Goal: Task Accomplishment & Management: Manage account settings

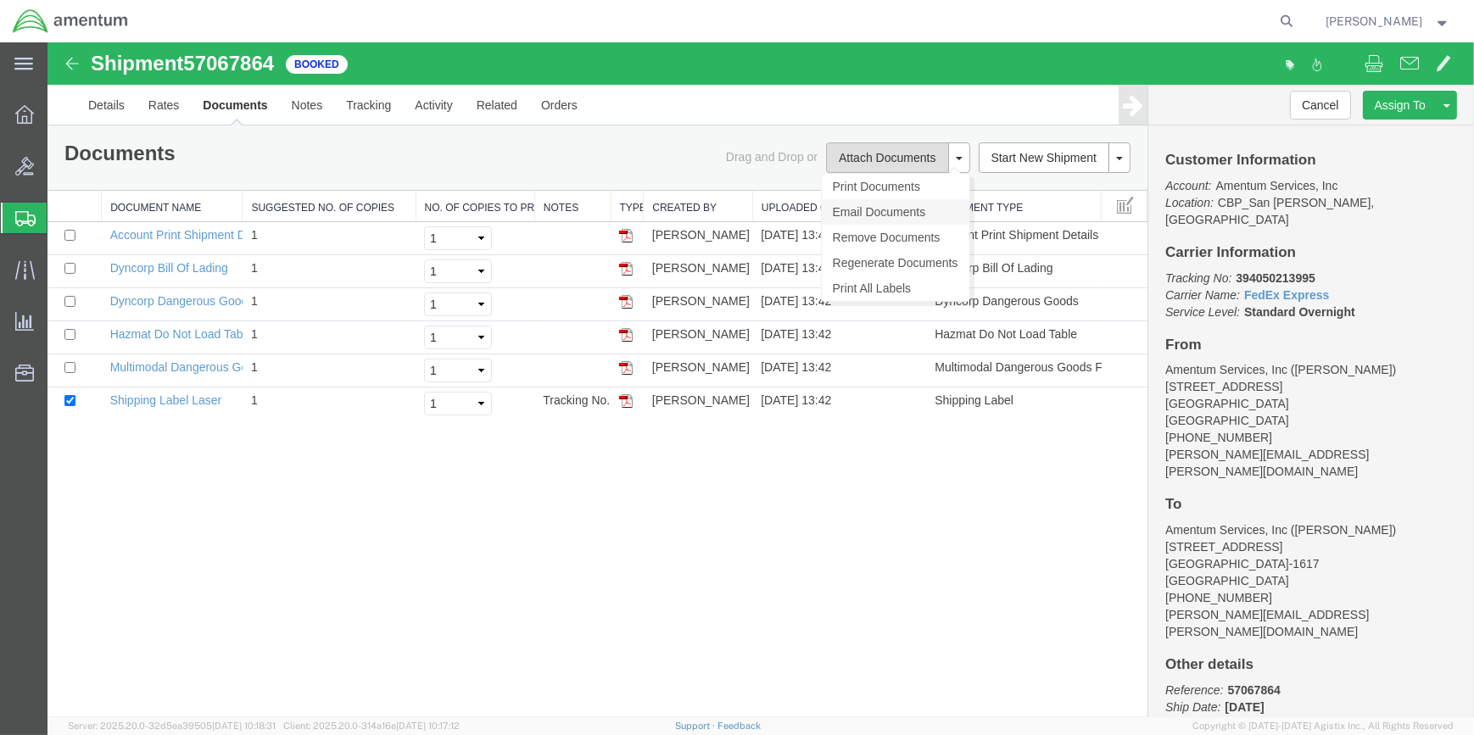
drag, startPoint x: 861, startPoint y: 152, endPoint x: 901, endPoint y: 201, distance: 63.3
click at [861, 152] on button "Attach Documents" at bounding box center [887, 157] width 122 height 31
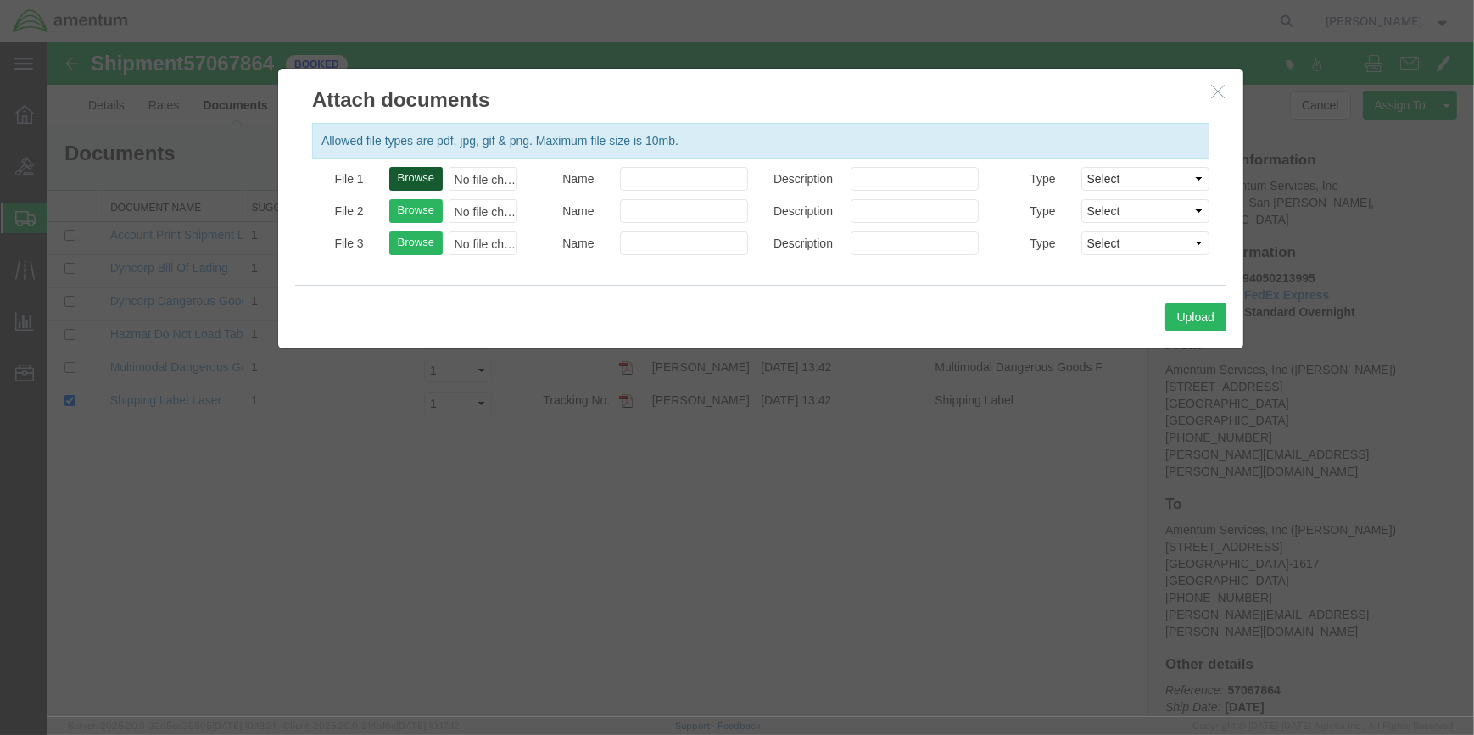
drag, startPoint x: 410, startPoint y: 174, endPoint x: 886, endPoint y: 234, distance: 480.4
click at [416, 174] on button "Browse" at bounding box center [415, 179] width 53 height 24
type input "C:\fakepath\BUN 57067864.pdf"
click at [1196, 315] on button "Upload" at bounding box center [1195, 317] width 61 height 29
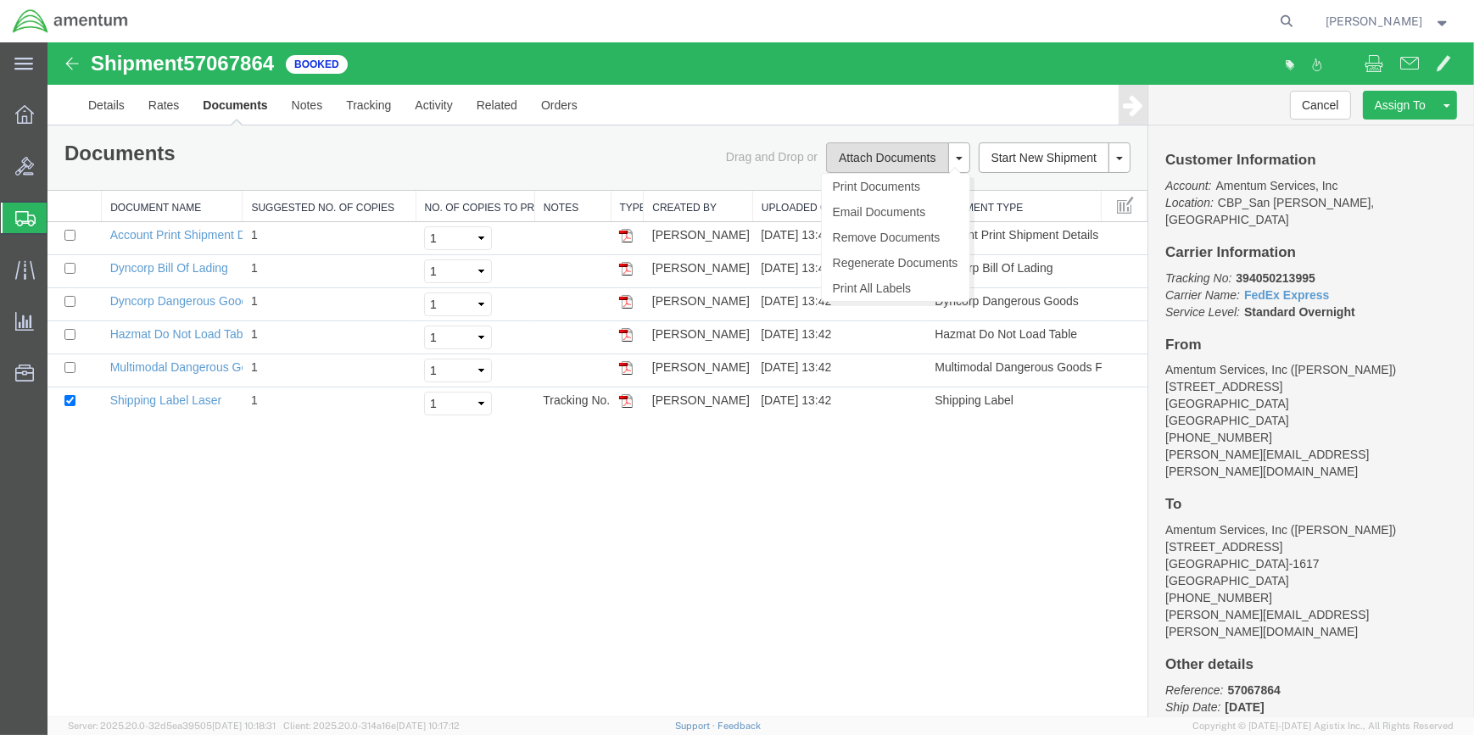
click at [890, 155] on button "Attach Documents" at bounding box center [887, 157] width 122 height 31
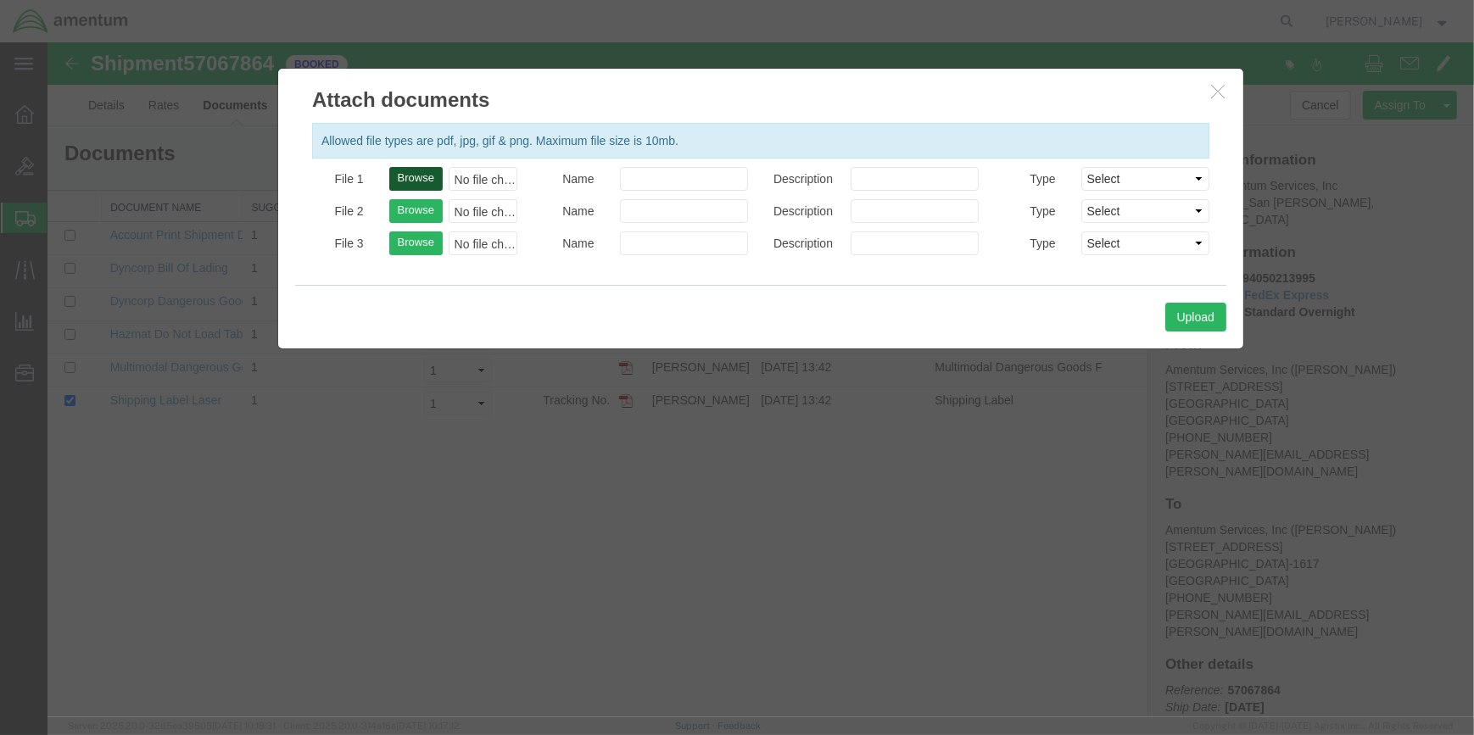
click at [416, 170] on button "Browse" at bounding box center [415, 179] width 53 height 24
type input "C:\fakepath\BUN 57067864.pdf"
drag, startPoint x: 1197, startPoint y: 317, endPoint x: 1069, endPoint y: 302, distance: 129.0
click at [1164, 312] on div "Upload" at bounding box center [760, 317] width 931 height 64
click at [1214, 316] on button "Upload" at bounding box center [1195, 317] width 61 height 29
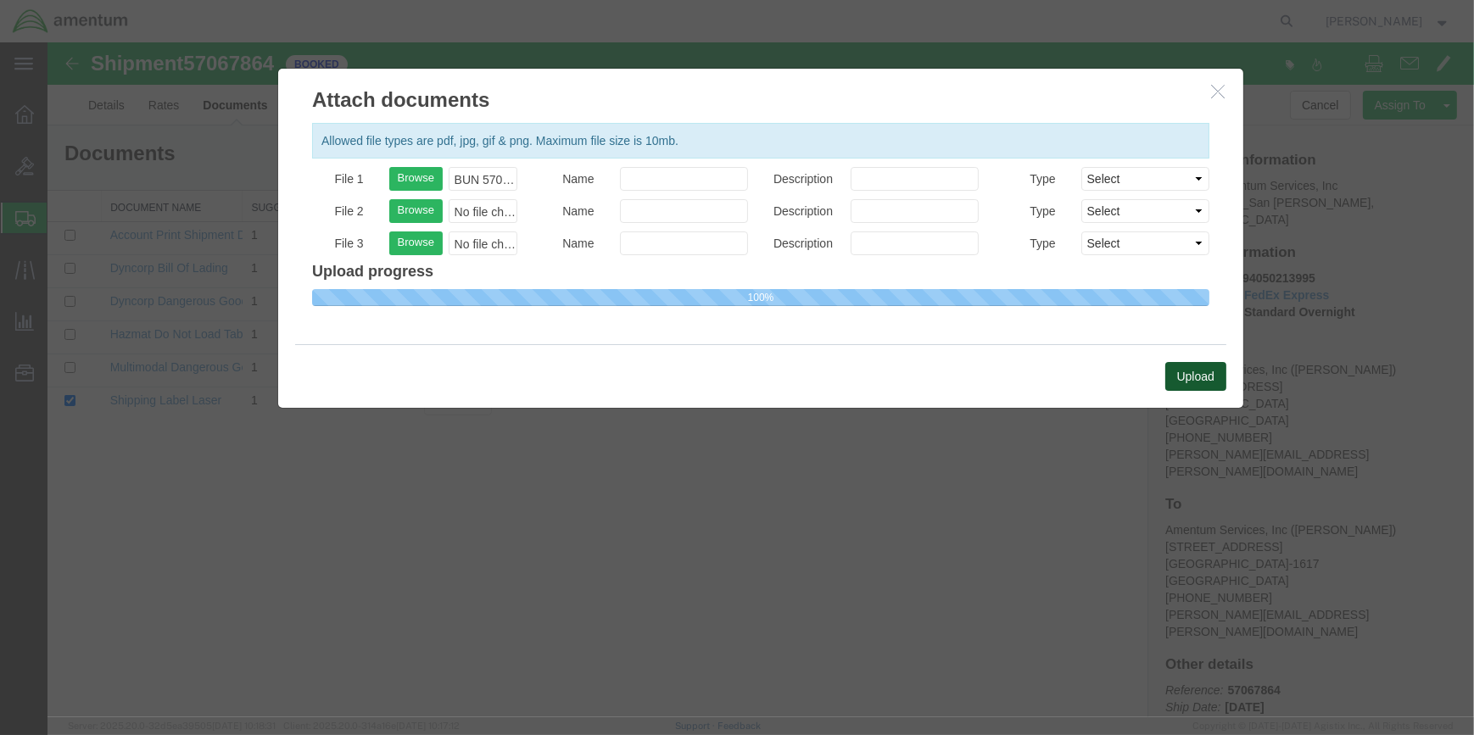
select select
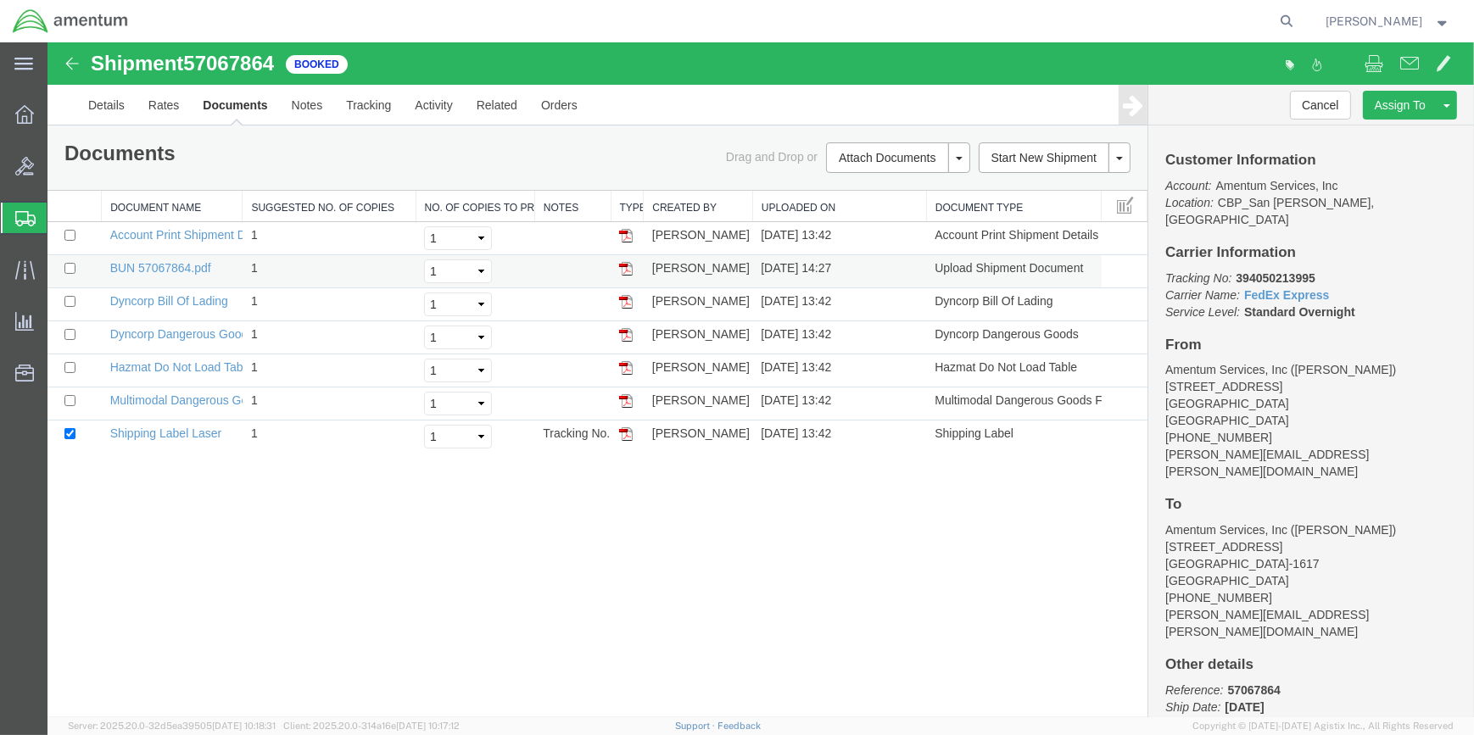
click at [792, 271] on td "[DATE] 14:27" at bounding box center [839, 271] width 174 height 33
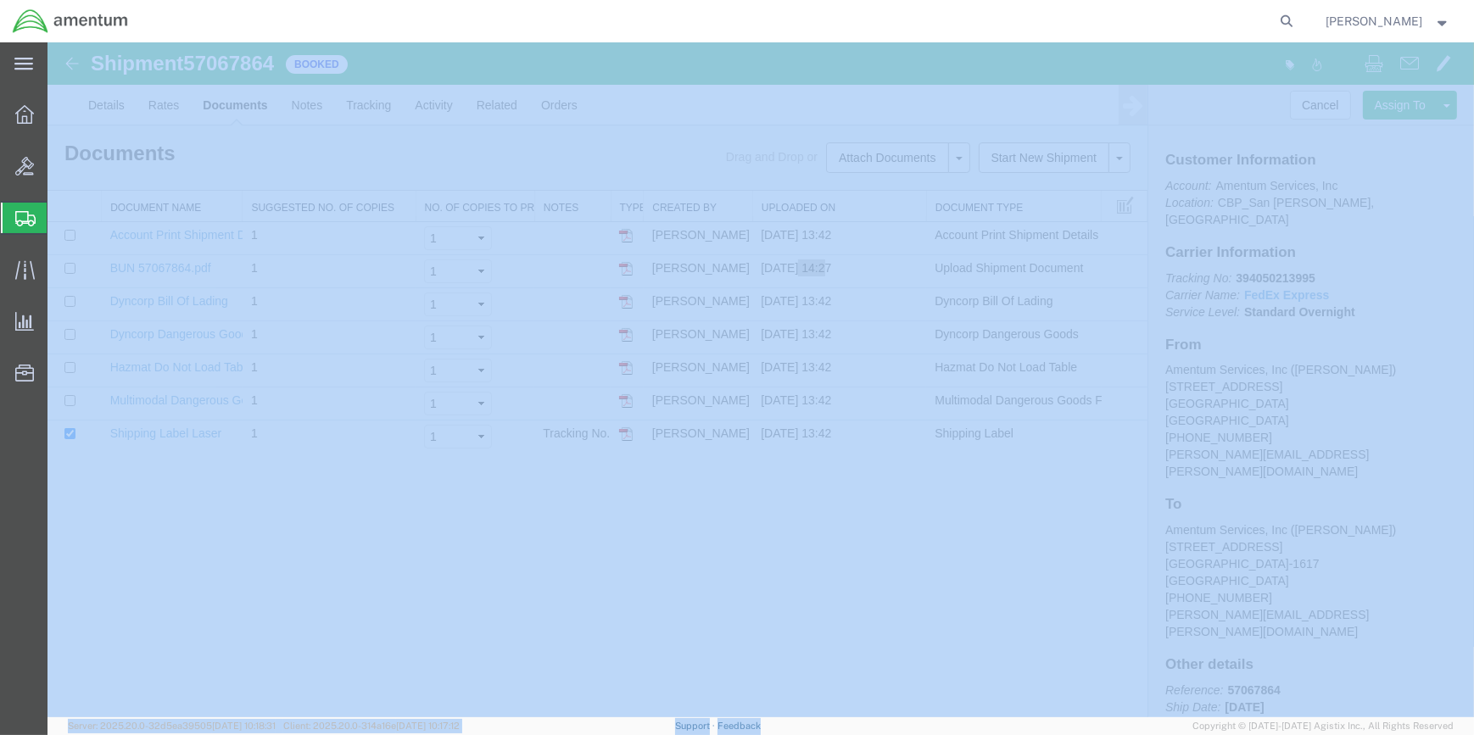
drag, startPoint x: 940, startPoint y: 758, endPoint x: 882, endPoint y: 691, distance: 88.4
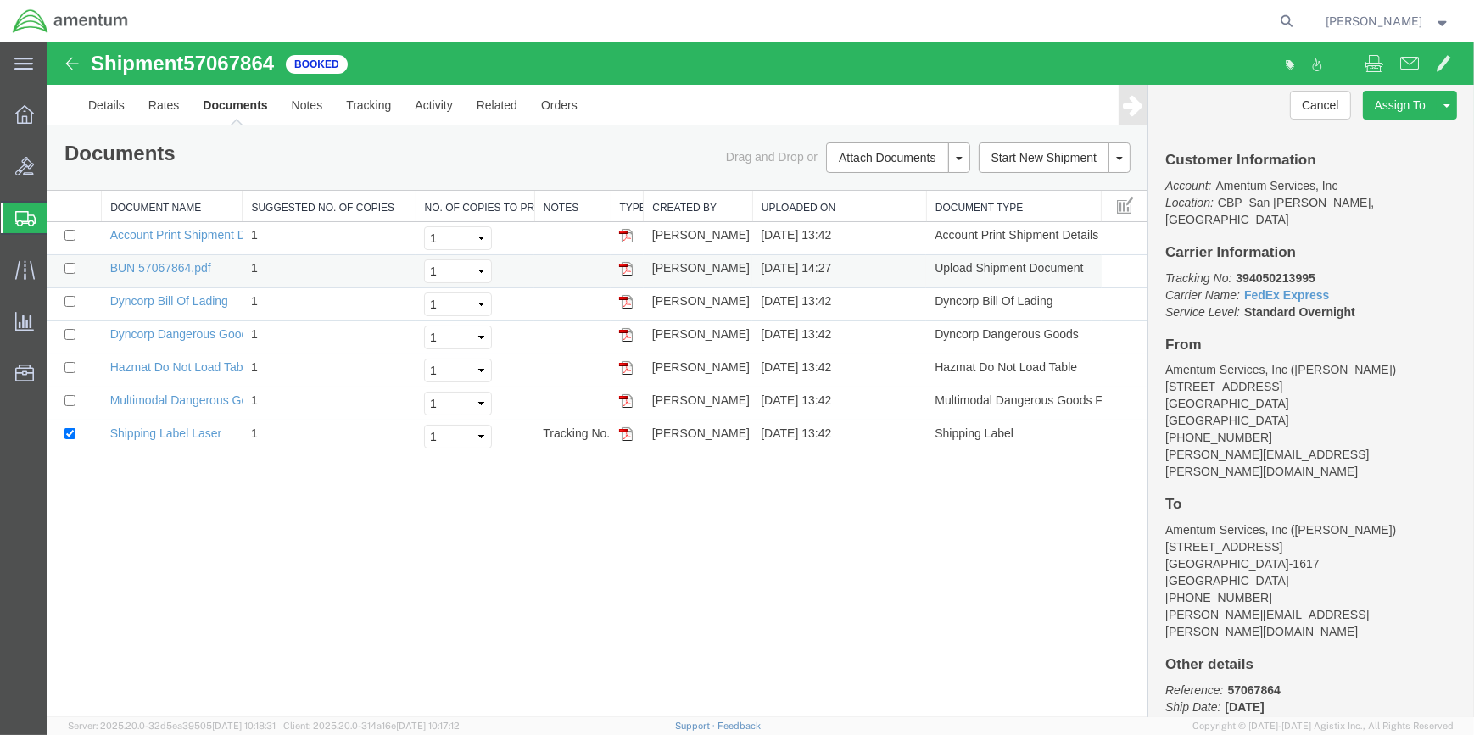
drag, startPoint x: 991, startPoint y: 267, endPoint x: 899, endPoint y: 263, distance: 92.5
click at [899, 263] on td "[DATE] 14:27" at bounding box center [839, 271] width 174 height 33
click at [784, 269] on td "[DATE] 14:27" at bounding box center [839, 271] width 174 height 33
click at [784, 268] on td "[DATE] 14:27" at bounding box center [839, 271] width 174 height 33
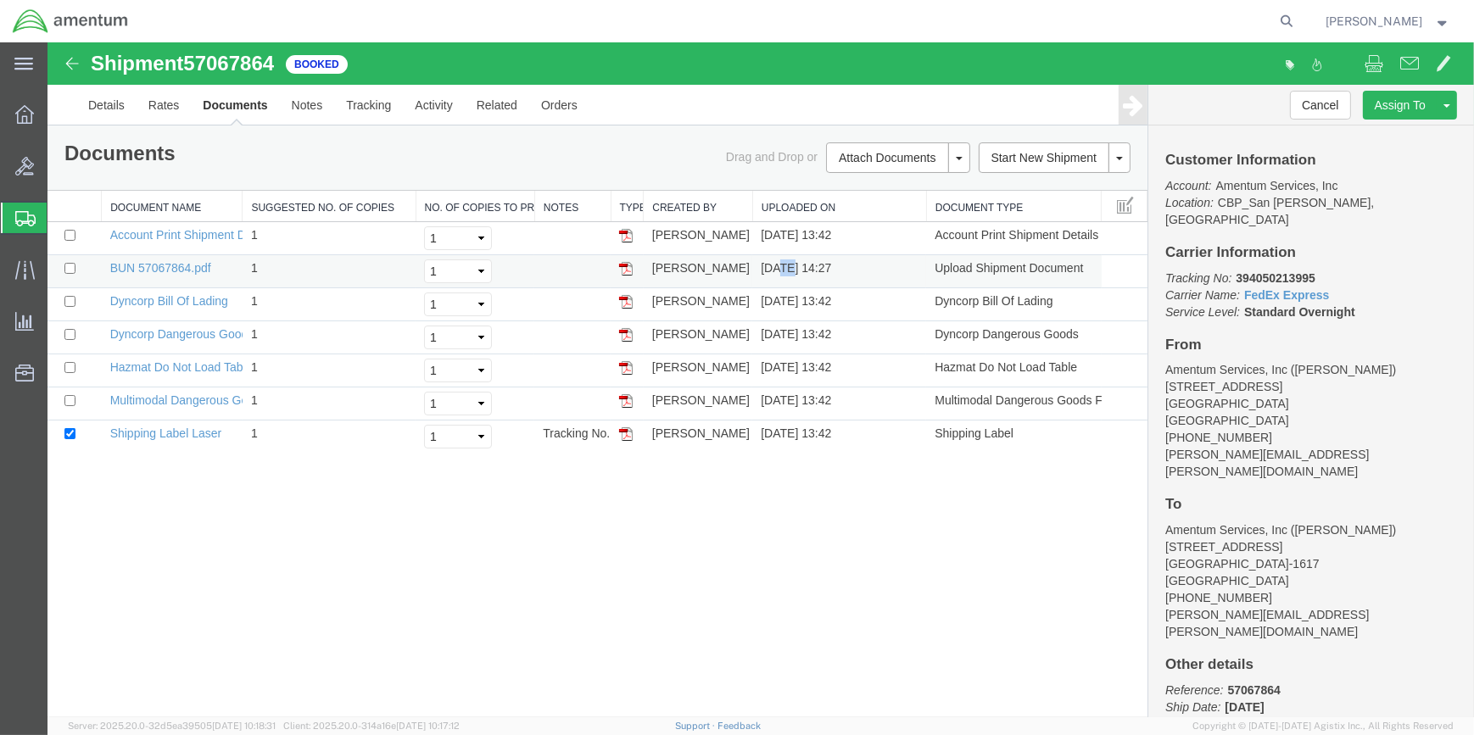
click at [625, 270] on img at bounding box center [626, 269] width 14 height 14
